Goal: Find contact information: Find contact information

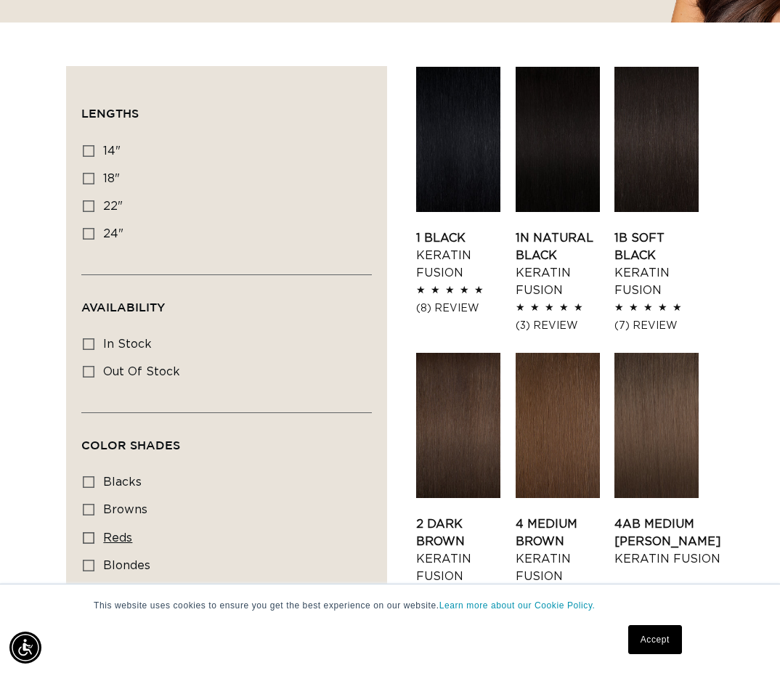
scroll to position [525, 0]
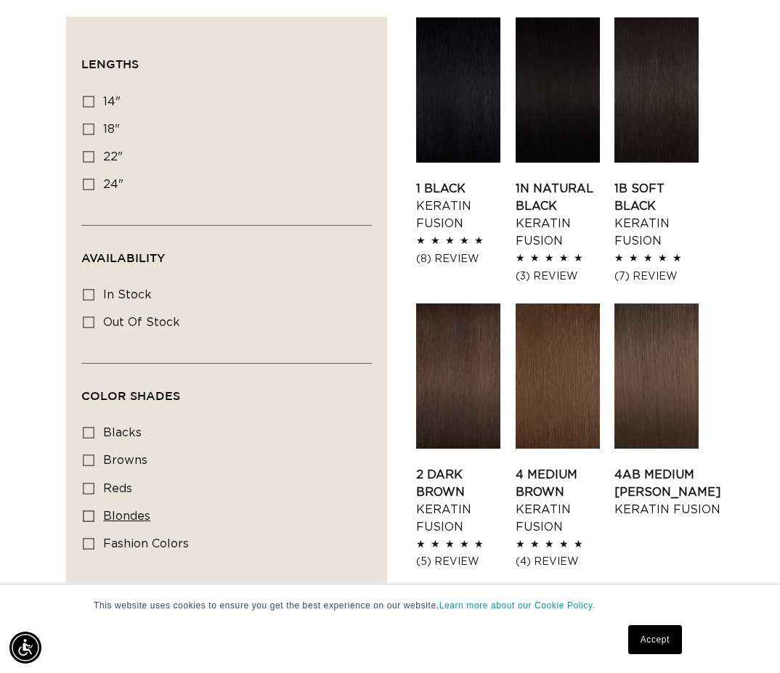
click at [95, 503] on label "blondes blondes (28 products)" at bounding box center [222, 517] width 279 height 28
click at [94, 510] on input "blondes blondes (28 products)" at bounding box center [89, 516] width 12 height 12
checkbox input "true"
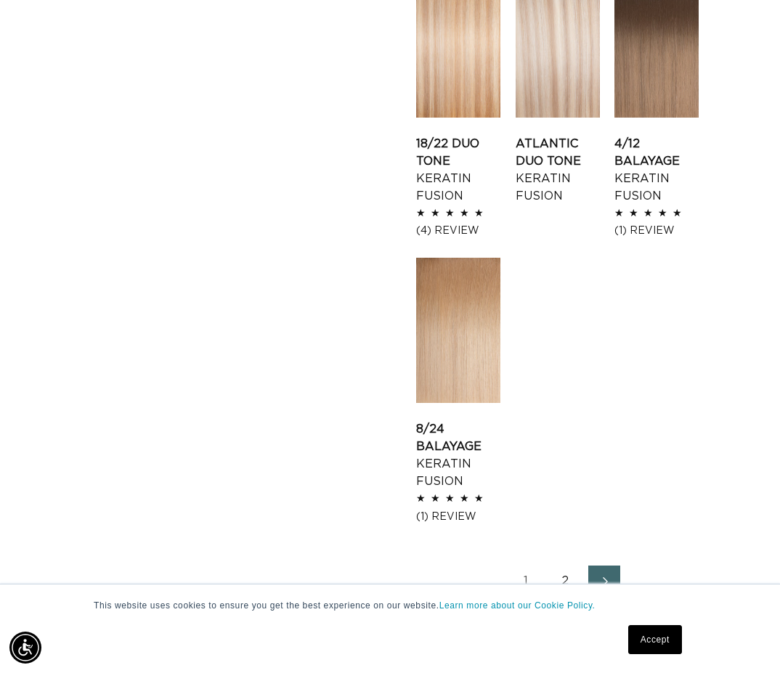
click at [567, 566] on link "2" at bounding box center [565, 582] width 32 height 32
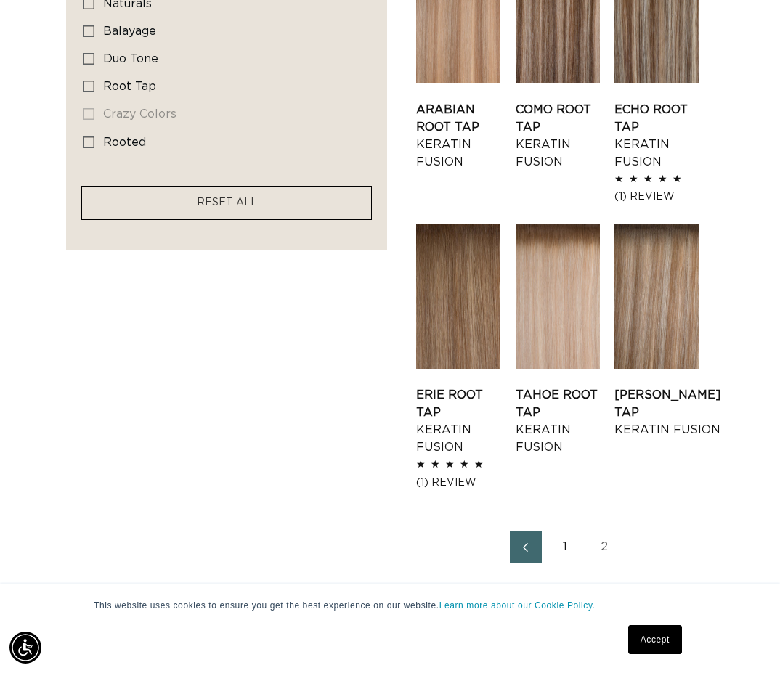
scroll to position [0, 1353]
click at [568, 531] on link "1" at bounding box center [565, 547] width 32 height 32
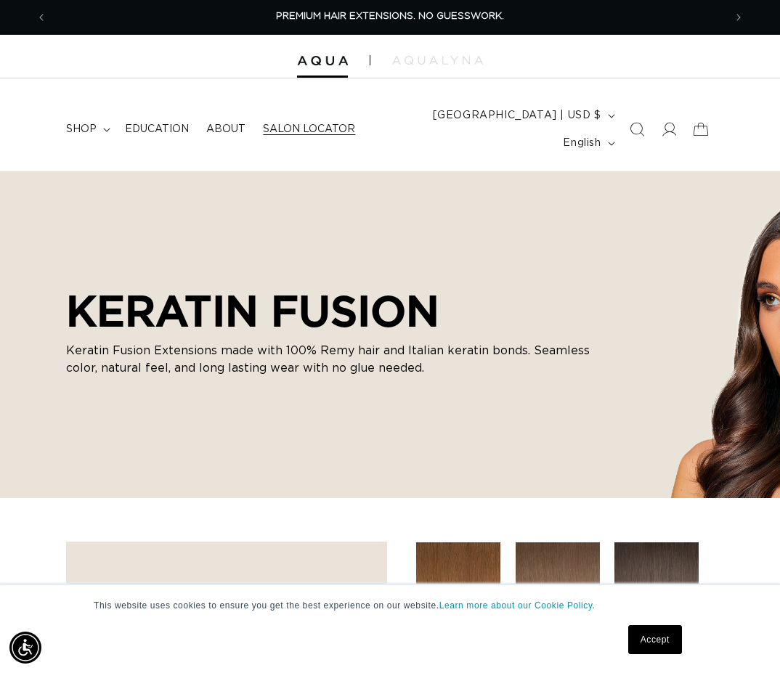
click at [302, 123] on span "Salon Locator" at bounding box center [309, 129] width 92 height 13
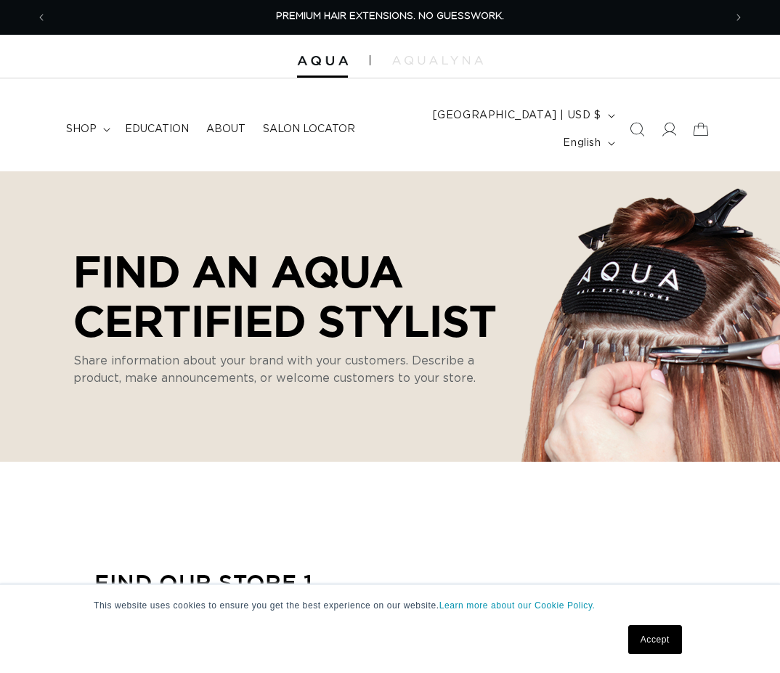
select select "m"
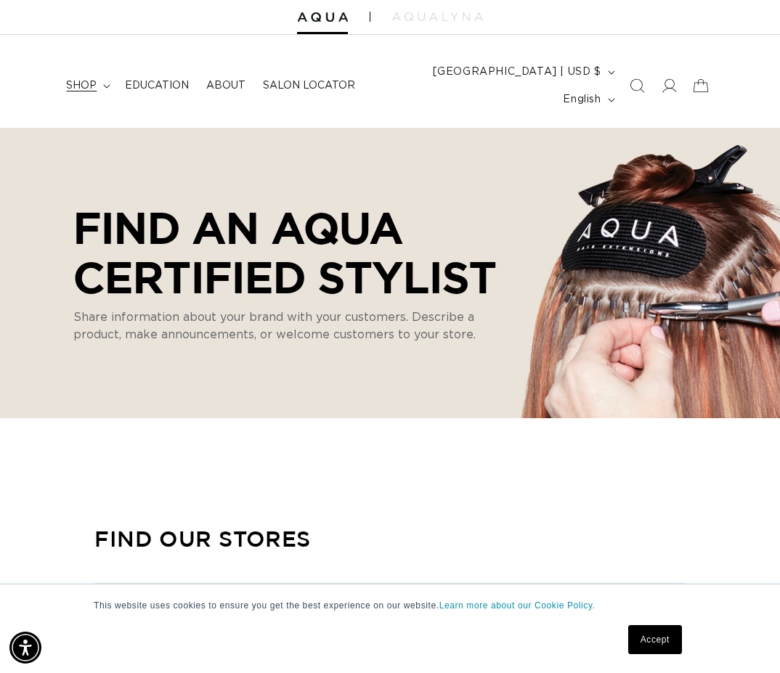
scroll to position [28, 0]
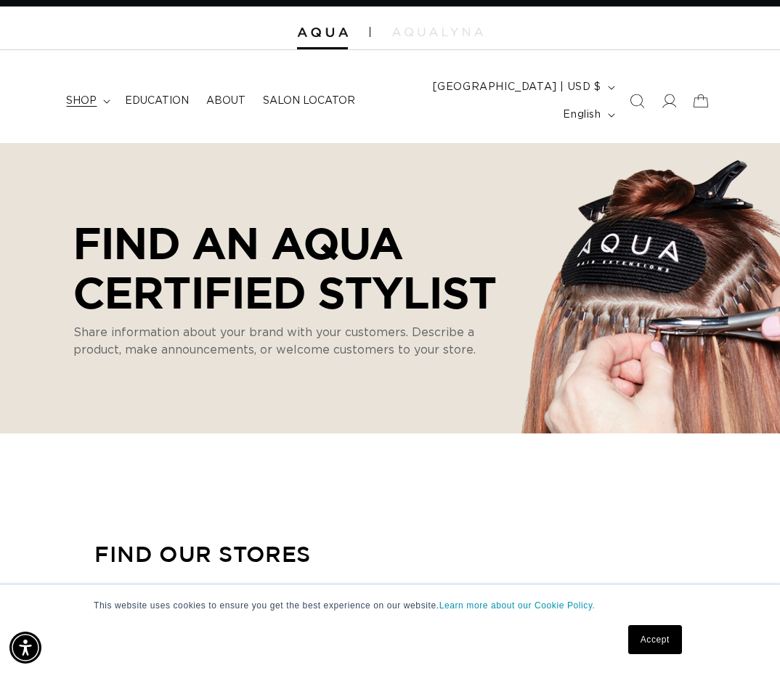
click at [90, 94] on span "shop" at bounding box center [81, 100] width 30 height 13
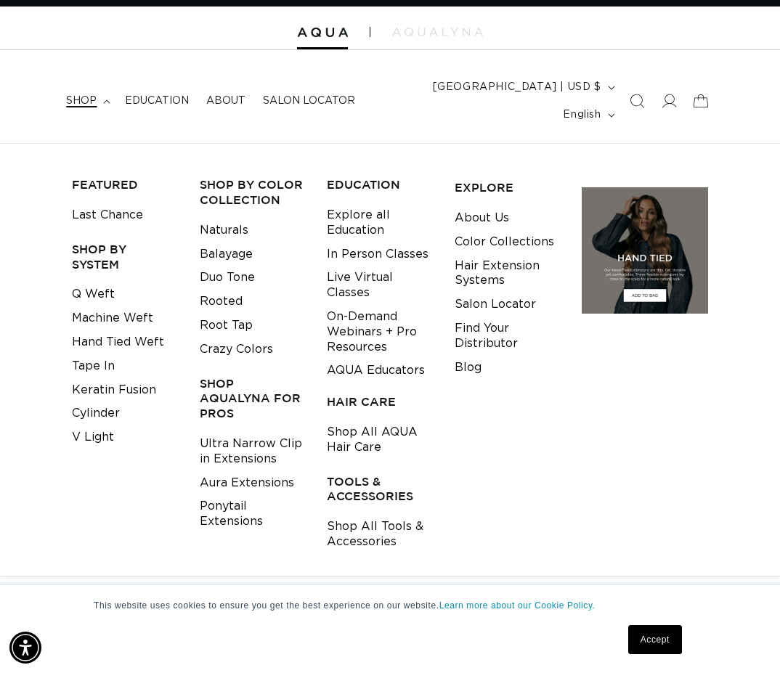
scroll to position [0, 0]
click at [135, 552] on div "Find Our Stores" at bounding box center [202, 554] width 216 height 67
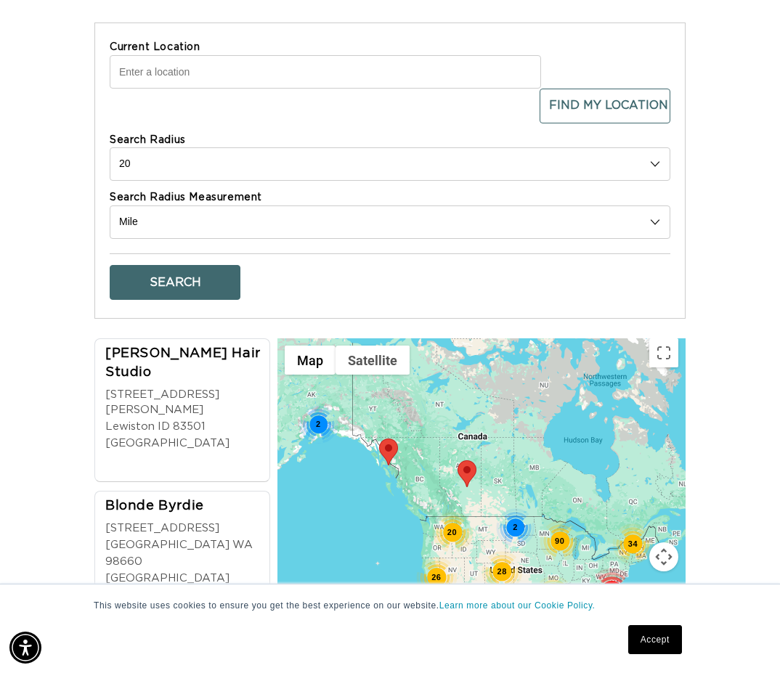
scroll to position [503, 0]
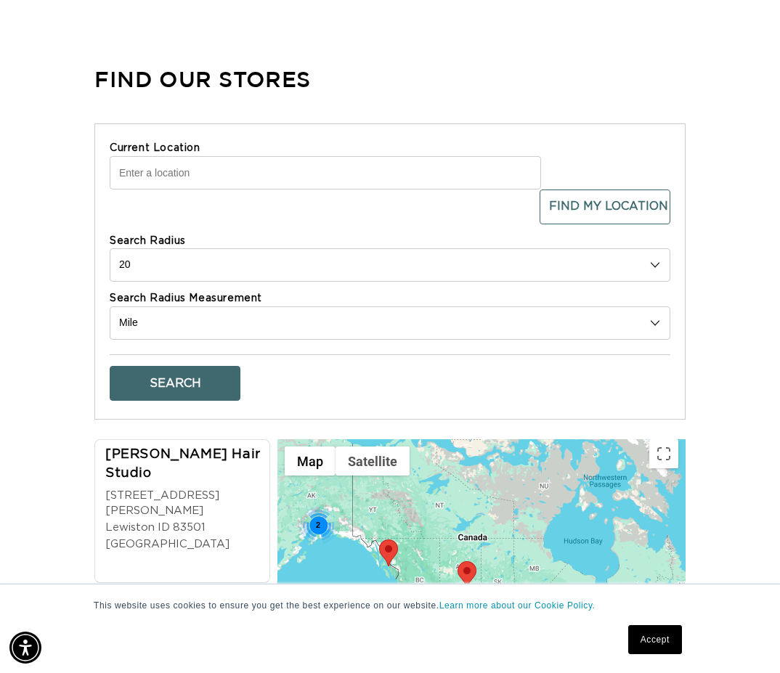
click at [204, 156] on input "Current Location" at bounding box center [325, 172] width 431 height 33
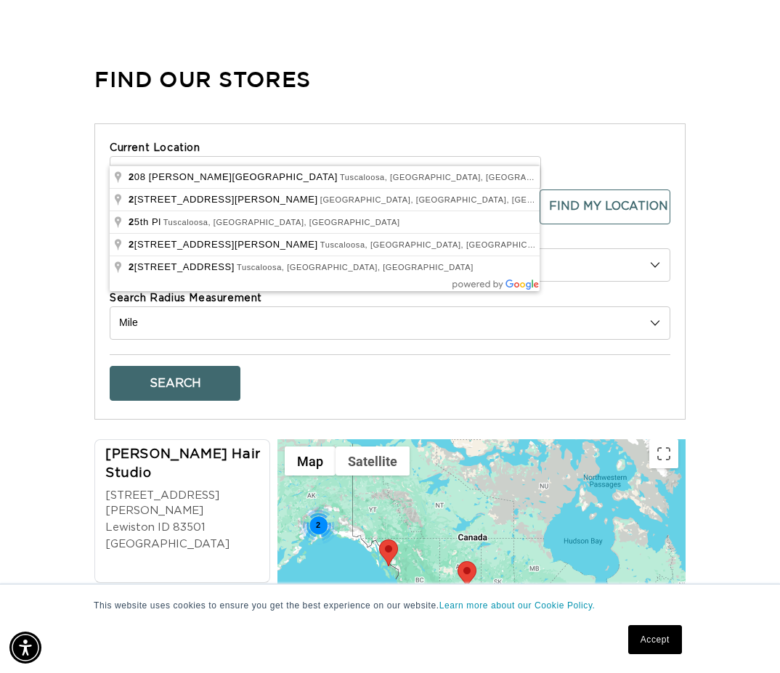
scroll to position [0, 677]
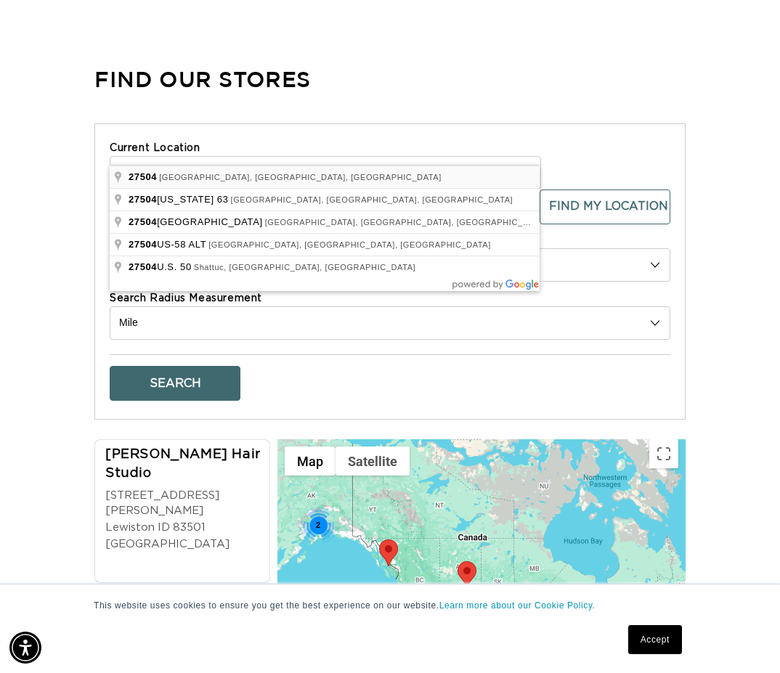
type input "Benson, NC 27504, USA"
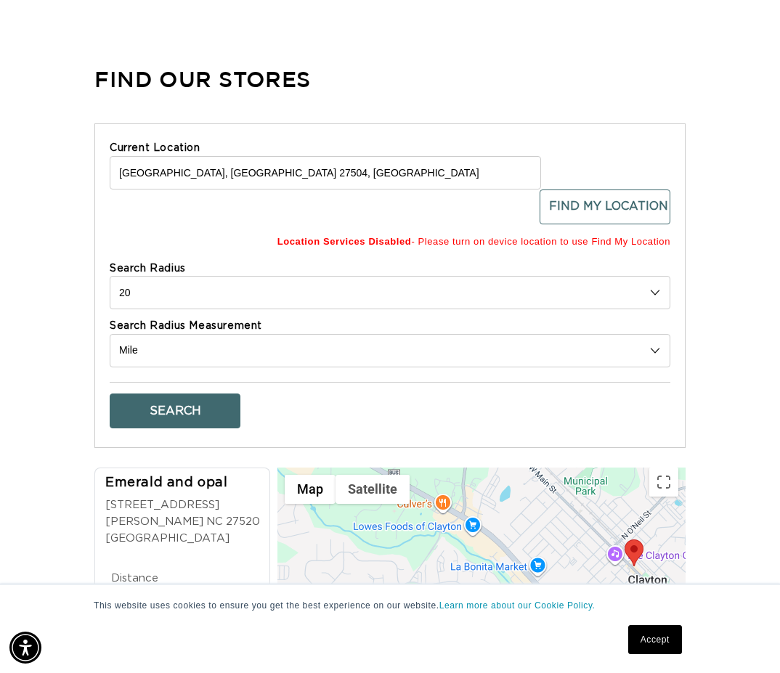
scroll to position [0, 0]
select select "40"
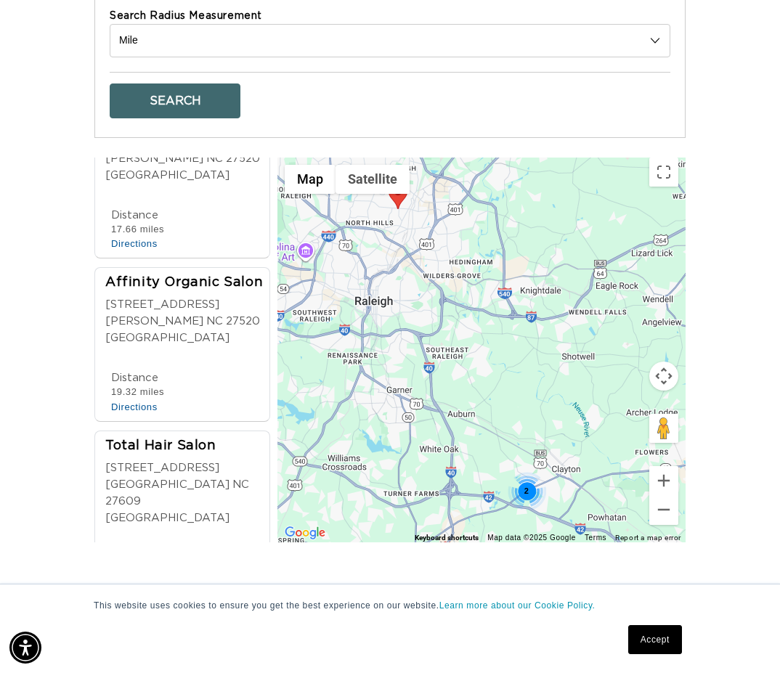
scroll to position [814, 0]
click at [208, 462] on span "1322 E Millbrook Rd" at bounding box center [162, 467] width 114 height 11
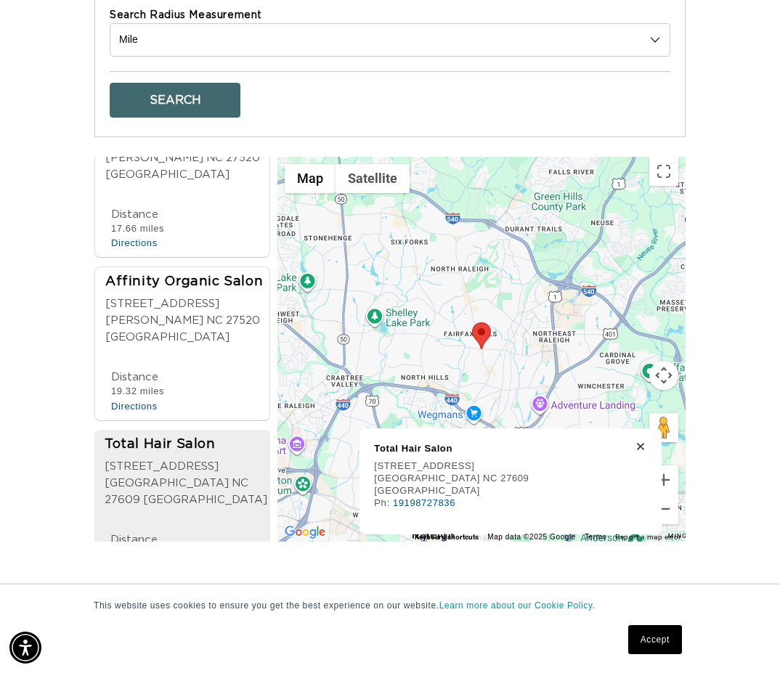
scroll to position [0, 0]
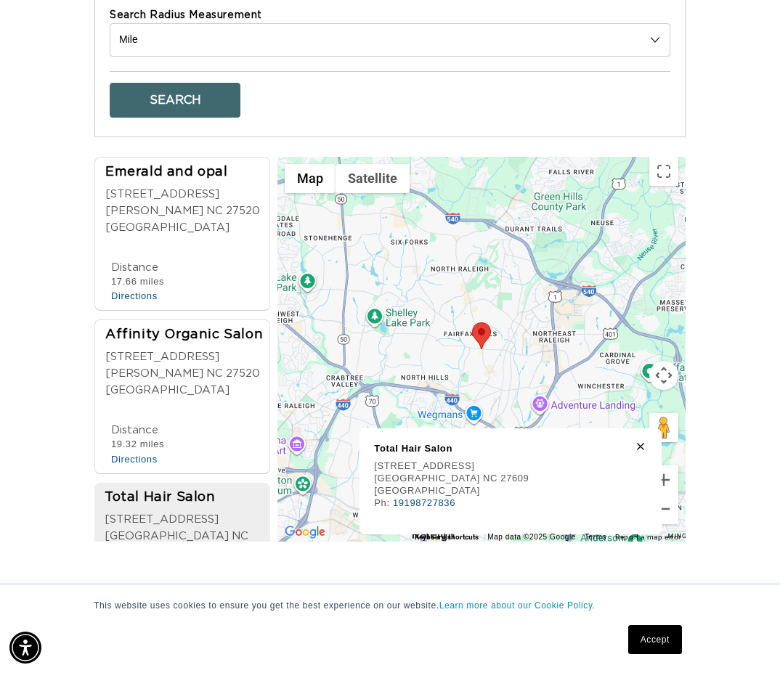
click at [205, 189] on span "916 NC HWY 42 WEST" at bounding box center [162, 194] width 114 height 11
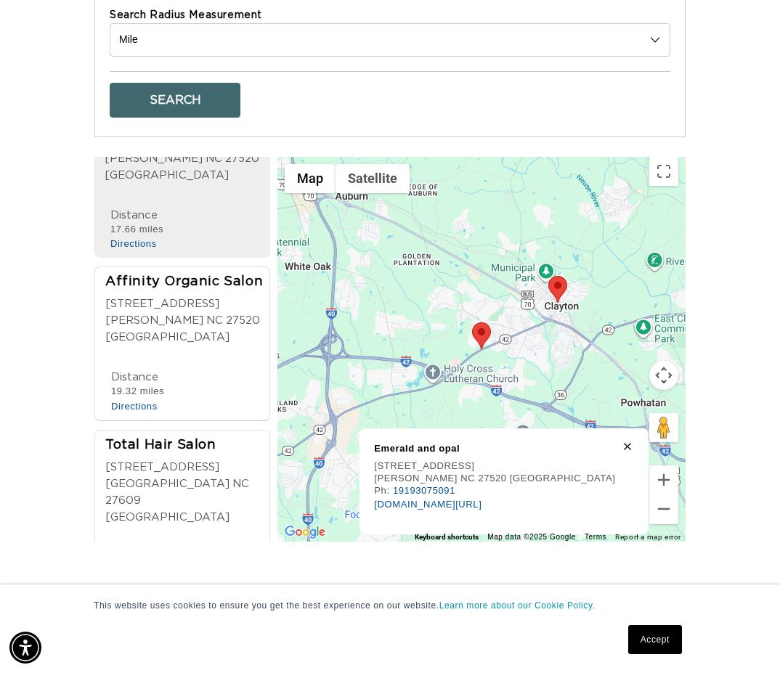
click at [172, 436] on div "Total Hair Salon" at bounding box center [186, 446] width 163 height 20
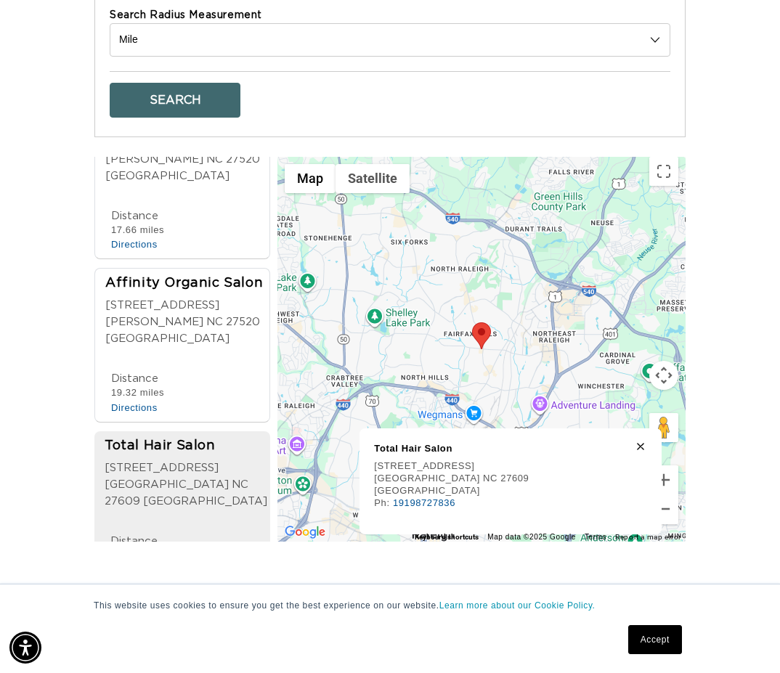
click at [175, 371] on div "Phone Number 19198969716 Distance 19.32 miles Directions Website affinityorgani…" at bounding box center [186, 393] width 163 height 44
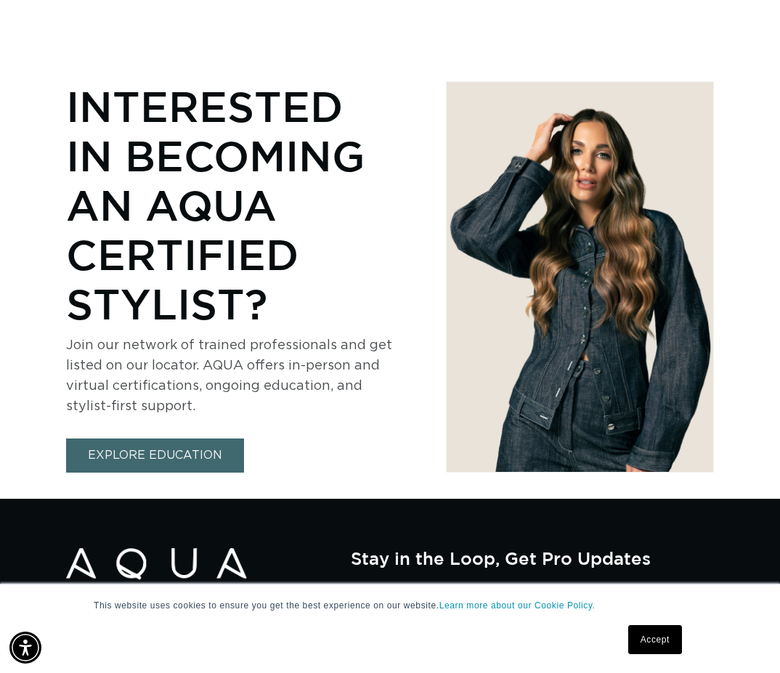
scroll to position [1417, 0]
